Goal: Information Seeking & Learning: Learn about a topic

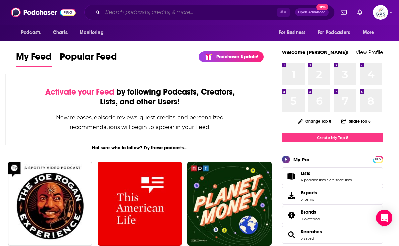
click at [127, 15] on input "Search podcasts, credits, & more..." at bounding box center [190, 12] width 174 height 11
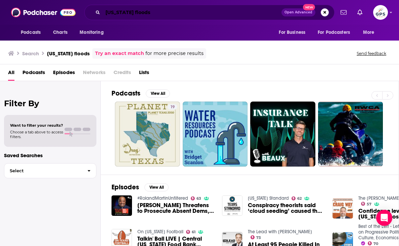
click at [134, 14] on input "[US_STATE] floods" at bounding box center [192, 12] width 178 height 11
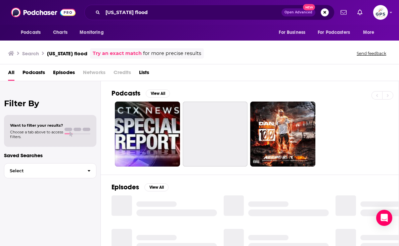
click at [66, 74] on span "Episodes" at bounding box center [64, 74] width 22 height 14
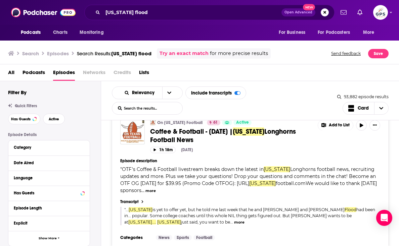
scroll to position [1383, 0]
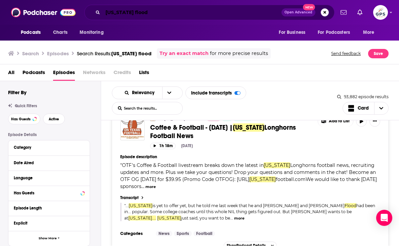
click at [137, 14] on input "[US_STATE] flood" at bounding box center [192, 12] width 178 height 11
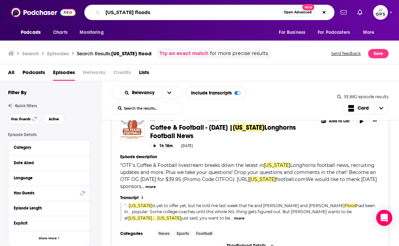
type input "[US_STATE] floods"
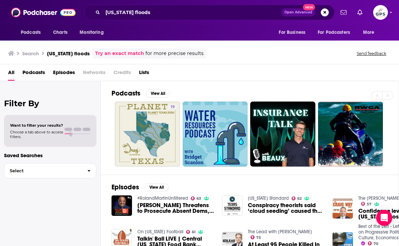
click at [65, 72] on span "Episodes" at bounding box center [64, 74] width 22 height 14
